Goal: Check status: Check status

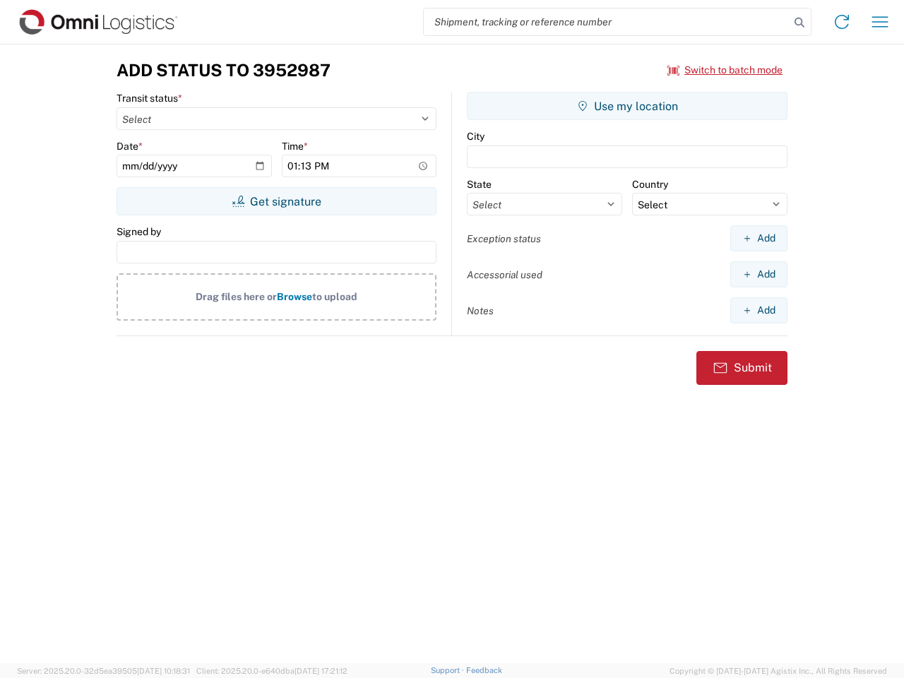
click at [606, 22] on input "search" at bounding box center [607, 21] width 366 height 27
click at [799, 23] on icon at bounding box center [799, 23] width 20 height 20
click at [841, 22] on icon at bounding box center [841, 22] width 23 height 23
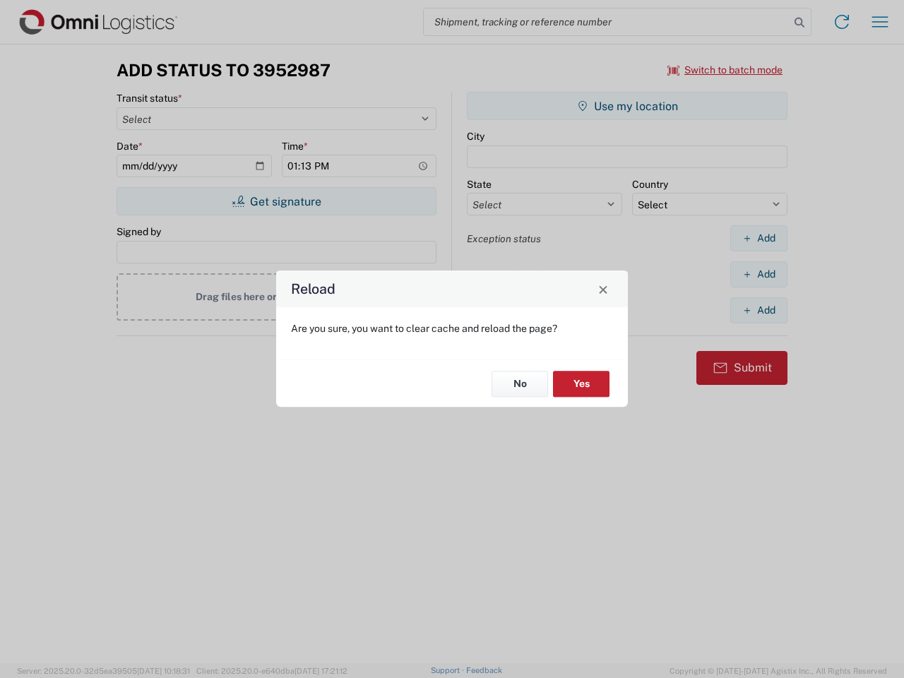
click at [725, 70] on div "Reload Are you sure, you want to clear cache and reload the page? No Yes" at bounding box center [452, 339] width 904 height 678
click at [276, 201] on div "Reload Are you sure, you want to clear cache and reload the page? No Yes" at bounding box center [452, 339] width 904 height 678
click at [627, 106] on div "Reload Are you sure, you want to clear cache and reload the page? No Yes" at bounding box center [452, 339] width 904 height 678
click at [758, 238] on div "Reload Are you sure, you want to clear cache and reload the page? No Yes" at bounding box center [452, 339] width 904 height 678
click at [758, 274] on div "Reload Are you sure, you want to clear cache and reload the page? No Yes" at bounding box center [452, 339] width 904 height 678
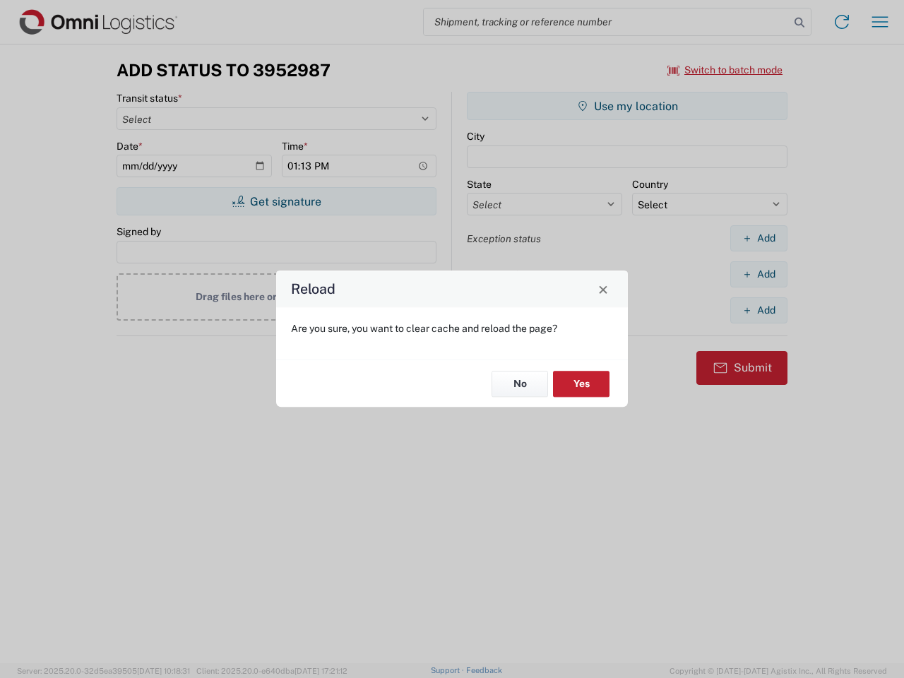
click at [758, 310] on div "Reload Are you sure, you want to clear cache and reload the page? No Yes" at bounding box center [452, 339] width 904 height 678
